Goal: Transaction & Acquisition: Purchase product/service

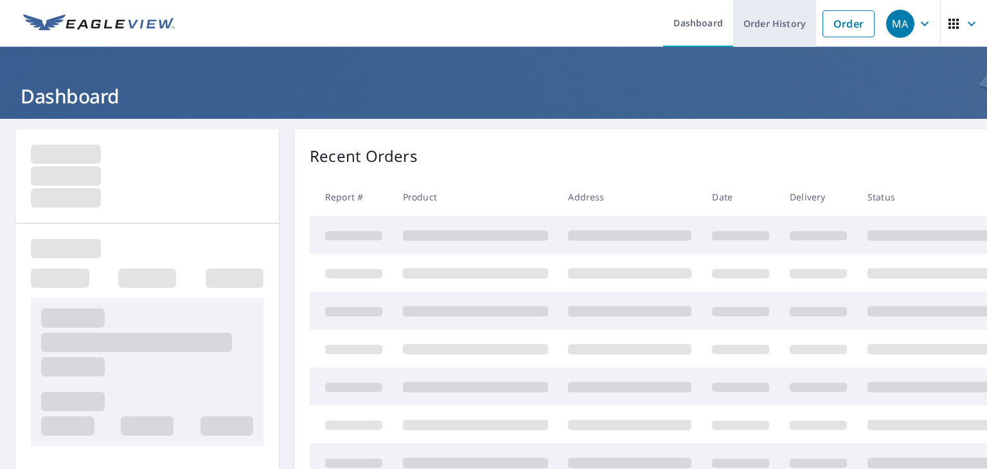
click at [492, 29] on link "Order History" at bounding box center [774, 23] width 83 height 47
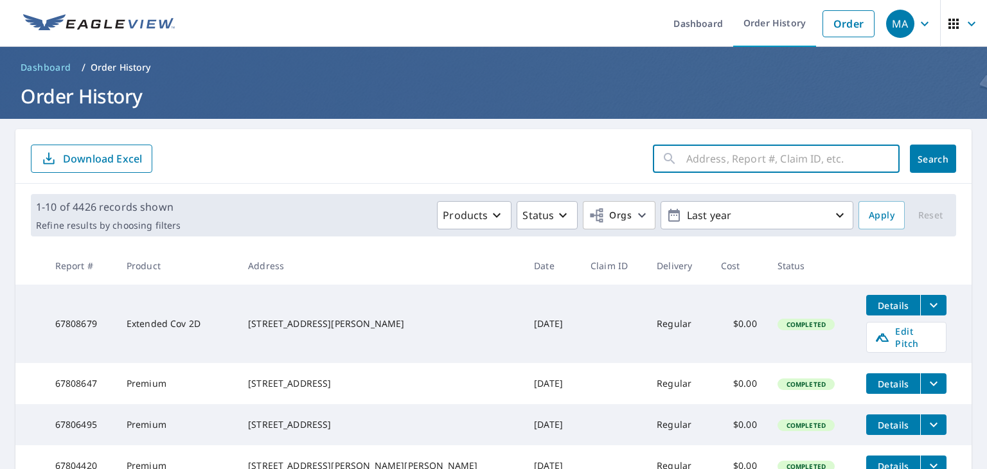
click at [492, 163] on input "text" at bounding box center [792, 159] width 213 height 36
click at [492, 160] on input "text" at bounding box center [792, 159] width 213 height 36
paste input "[STREET_ADDRESS]"
type input "[STREET_ADDRESS]"
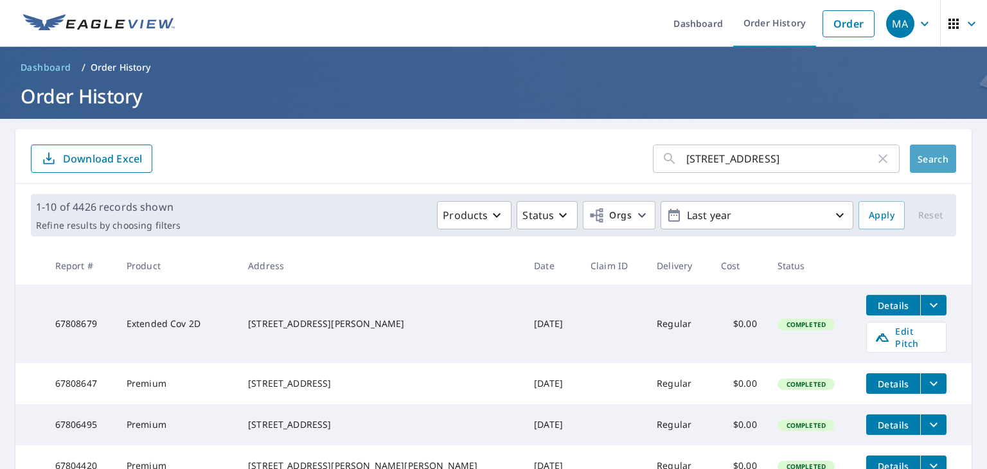
click at [492, 165] on button "Search" at bounding box center [933, 159] width 46 height 28
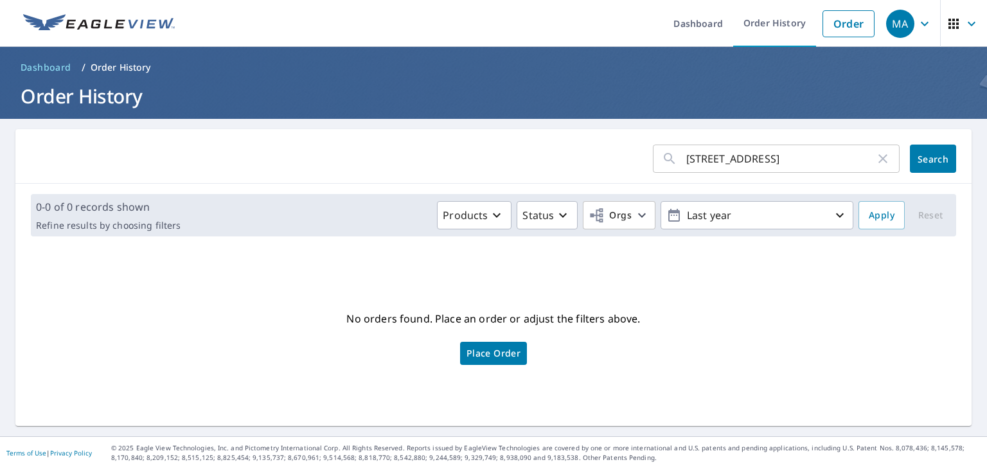
click at [485, 351] on span "Place Order" at bounding box center [493, 353] width 54 height 6
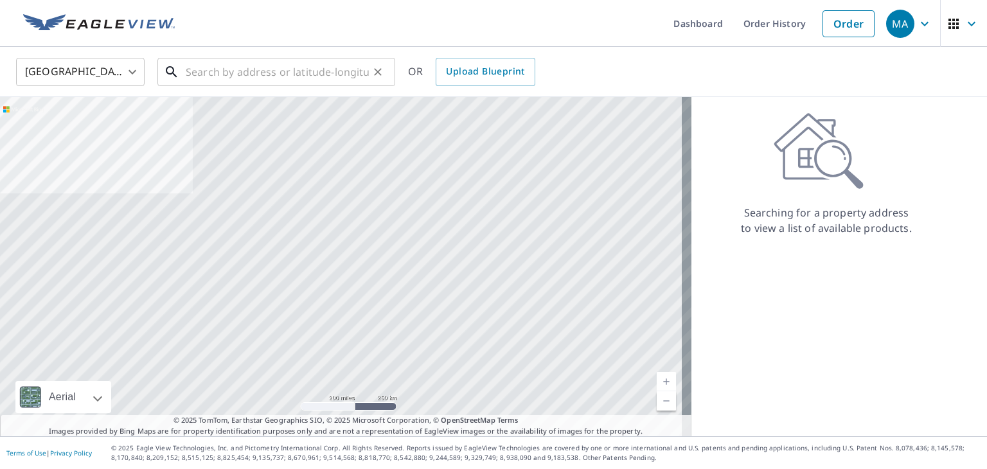
click at [251, 78] on input "text" at bounding box center [277, 72] width 183 height 36
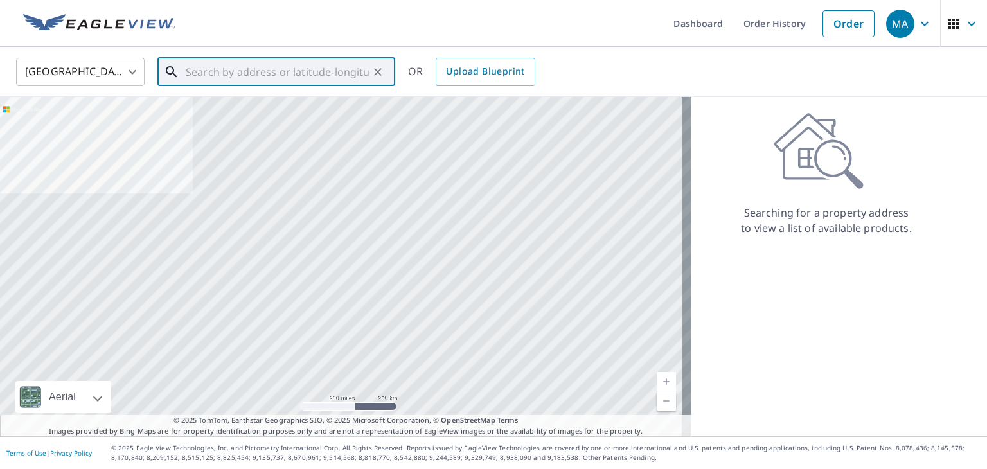
paste input "[STREET_ADDRESS]"
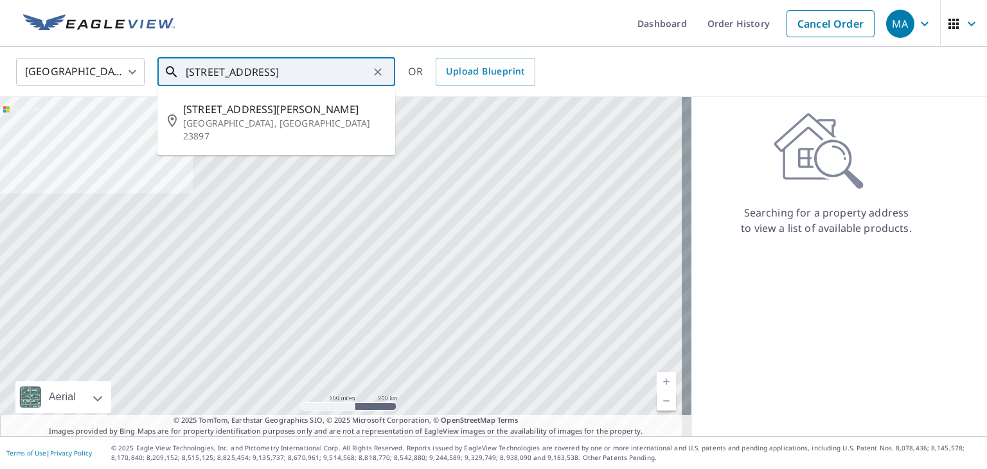
type input "[STREET_ADDRESS]"
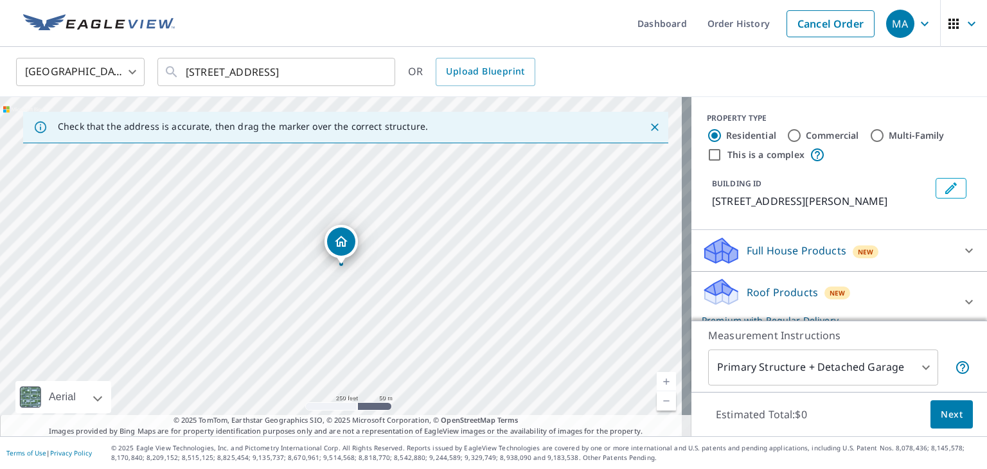
click at [788, 297] on p "Roof Products" at bounding box center [781, 292] width 71 height 15
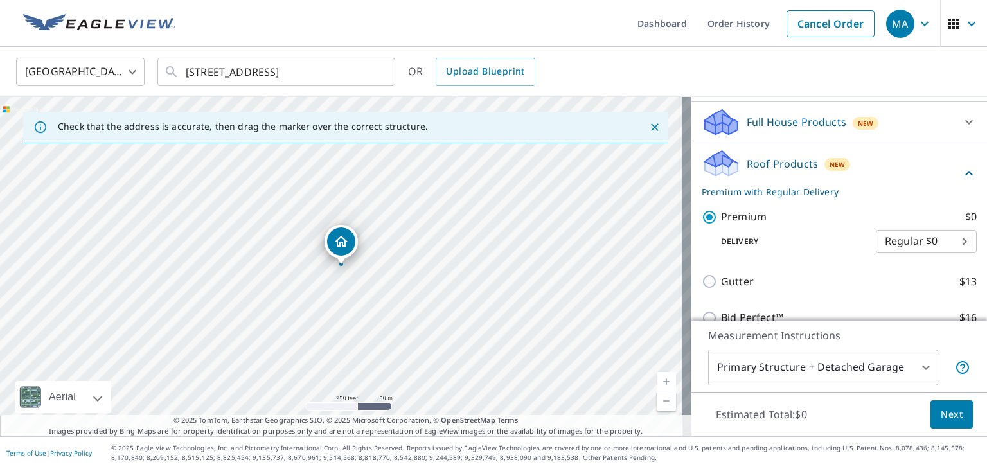
click at [947, 410] on span "Next" at bounding box center [951, 415] width 22 height 16
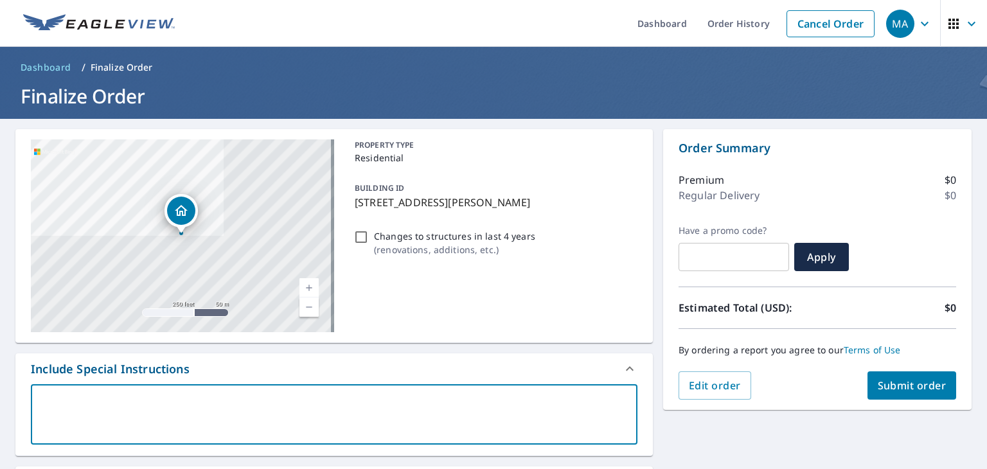
drag, startPoint x: 159, startPoint y: 403, endPoint x: 163, endPoint y: 394, distance: 9.8
click at [159, 402] on textarea at bounding box center [334, 414] width 588 height 37
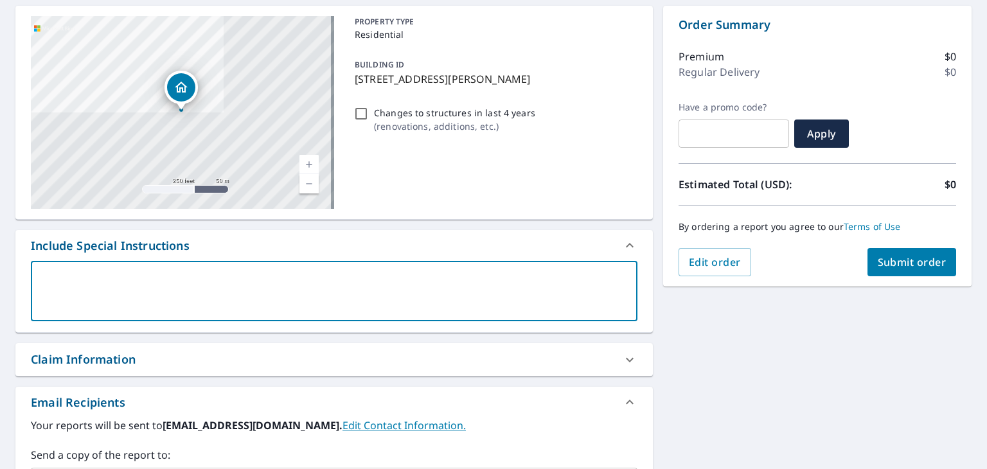
scroll to position [257, 0]
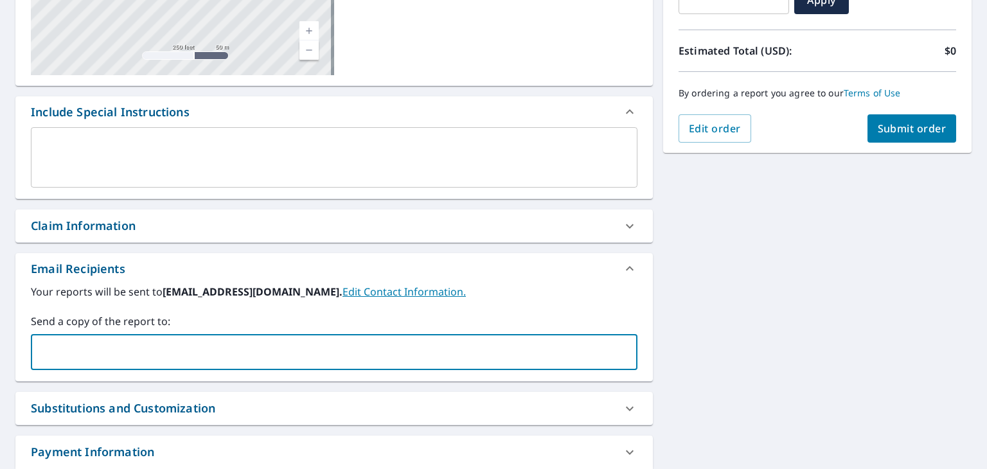
click at [117, 343] on input "text" at bounding box center [325, 352] width 576 height 24
paste input "[EMAIL_ADDRESS][DOMAIN_NAME]"
type input "[EMAIL_ADDRESS][DOMAIN_NAME]"
checkbox input "true"
click at [290, 352] on input "text" at bounding box center [408, 352] width 409 height 24
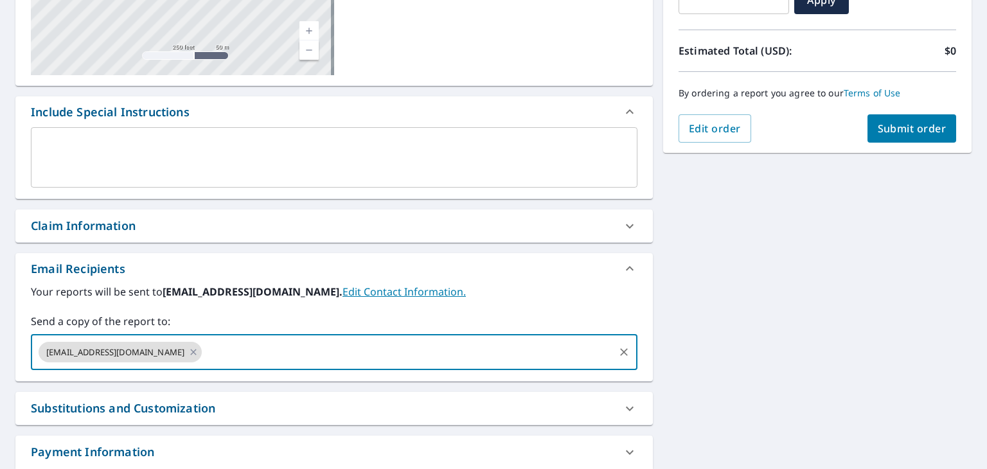
paste input "[EMAIL_ADDRESS][DOMAIN_NAME]"
type input "[EMAIL_ADDRESS][DOMAIN_NAME]"
checkbox input "true"
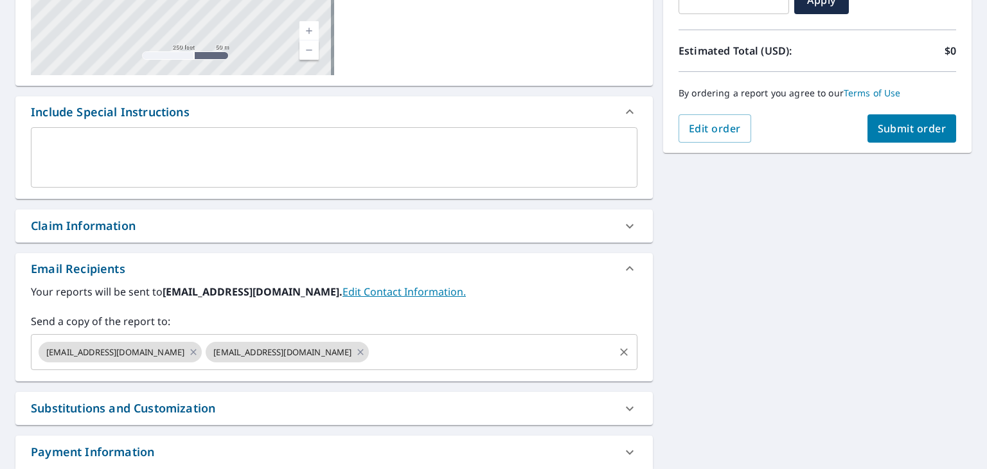
click at [414, 355] on input "text" at bounding box center [492, 352] width 242 height 24
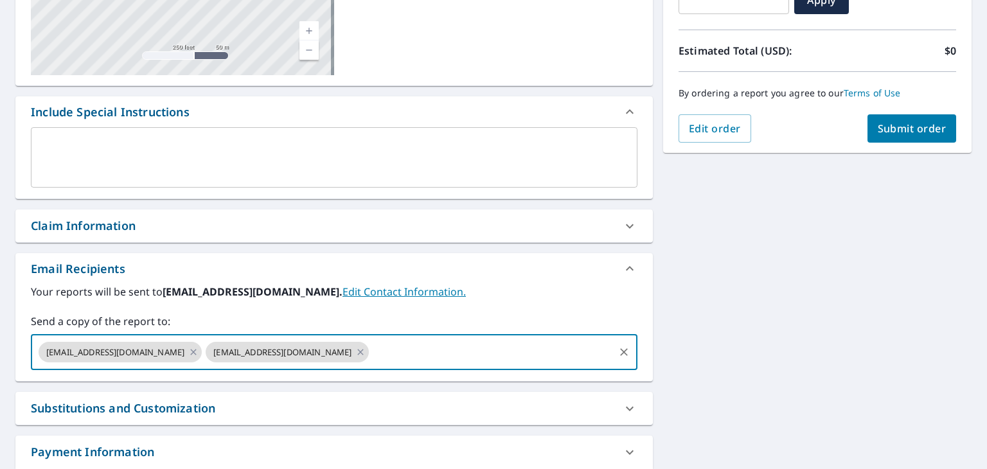
paste input "[EMAIL_ADDRESS][DOMAIN_NAME]"
type input "[EMAIL_ADDRESS][DOMAIN_NAME]"
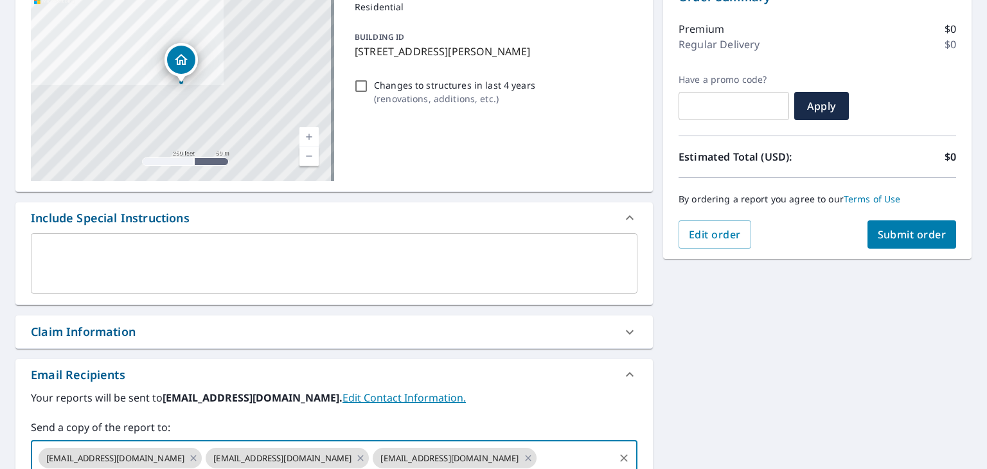
scroll to position [0, 0]
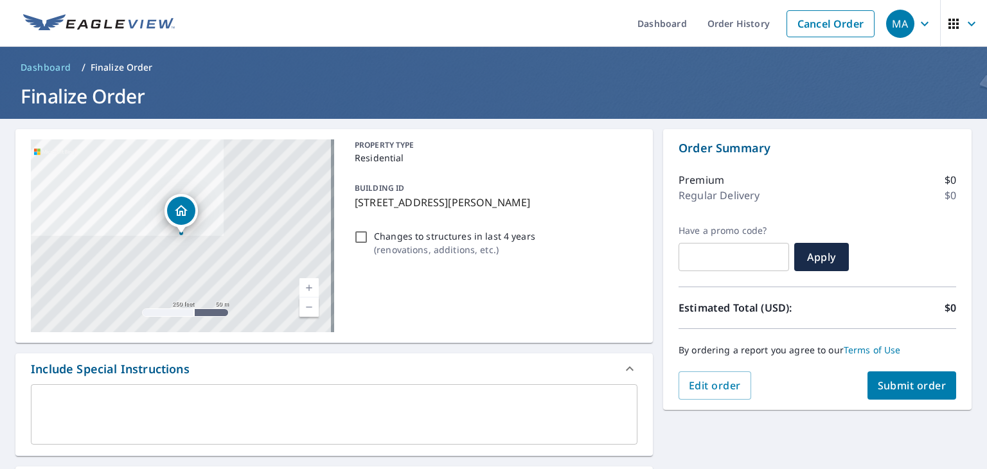
click at [928, 394] on button "Submit order" at bounding box center [911, 385] width 89 height 28
checkbox input "true"
